Goal: Transaction & Acquisition: Obtain resource

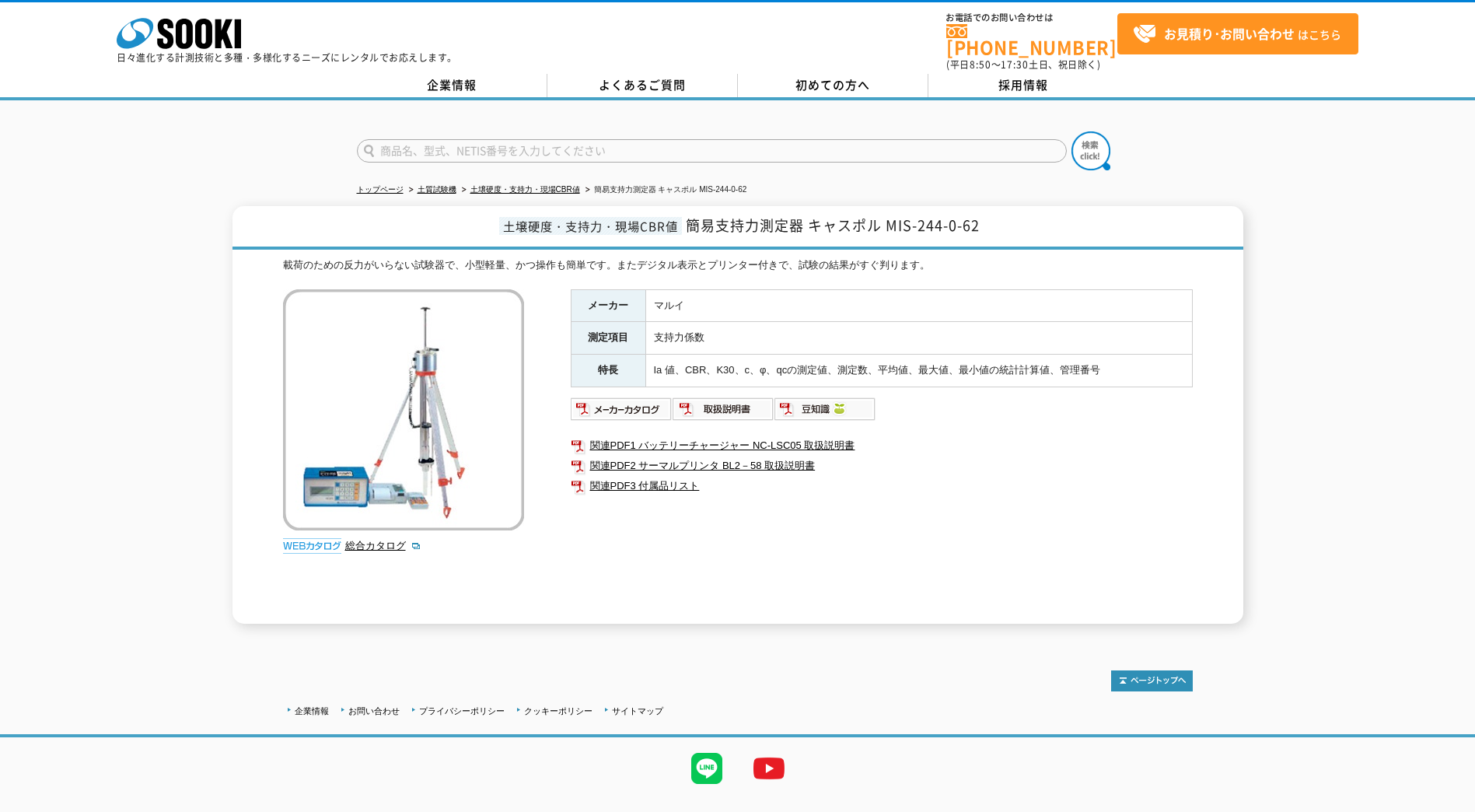
click at [941, 505] on div "メーカー マルイ 測定項目 支持力係数 特長 Ia 値、CBR、K30、c、φ、qcの測定値、測定数、平均値、最大値、最小値の統計計算値、管理番号 関連PDF…" at bounding box center [882, 456] width 622 height 334
click at [718, 403] on img at bounding box center [724, 409] width 102 height 25
click at [662, 400] on img at bounding box center [621, 409] width 102 height 25
click at [1013, 512] on div "メーカー マルイ 測定項目 支持力係数 特長 Ia 値、CBR、K30、c、φ、qcの測定値、測定数、平均値、最大値、最小値の統計計算値、管理番号 関連PDF…" at bounding box center [882, 456] width 622 height 334
click at [622, 402] on img at bounding box center [621, 409] width 102 height 25
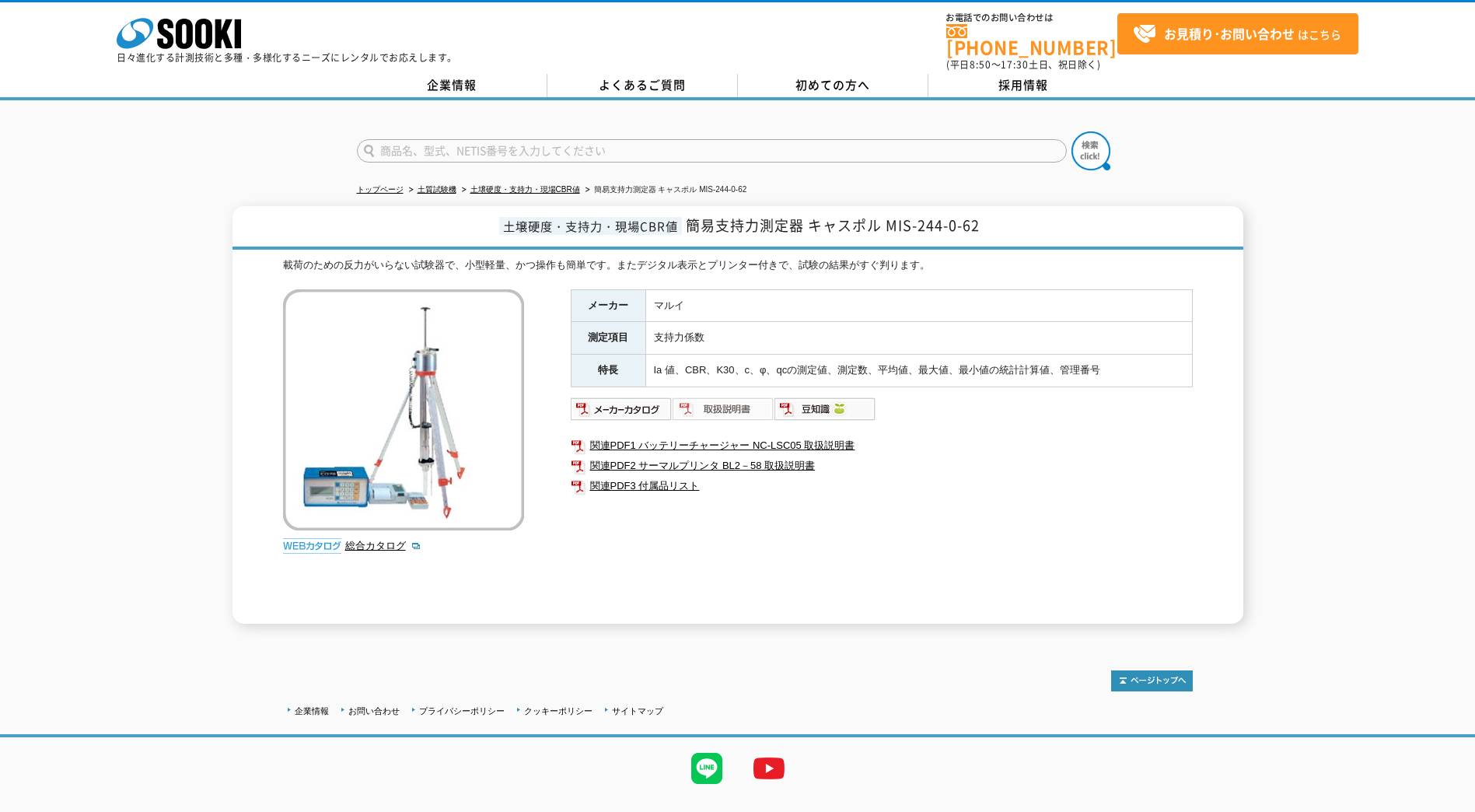
click at [704, 401] on img at bounding box center [724, 409] width 102 height 25
click at [823, 403] on img at bounding box center [826, 409] width 102 height 25
click at [827, 515] on div "メーカー マルイ 測定項目 支持力係数 特長 Ia 値、CBR、K30、c、φ、qcの測定値、測定数、平均値、最大値、最小値の統計計算値、管理番号 関連PDF…" at bounding box center [882, 456] width 622 height 334
click at [366, 542] on link "総合カタログ" at bounding box center [383, 546] width 76 height 12
